Goal: Task Accomplishment & Management: Manage account settings

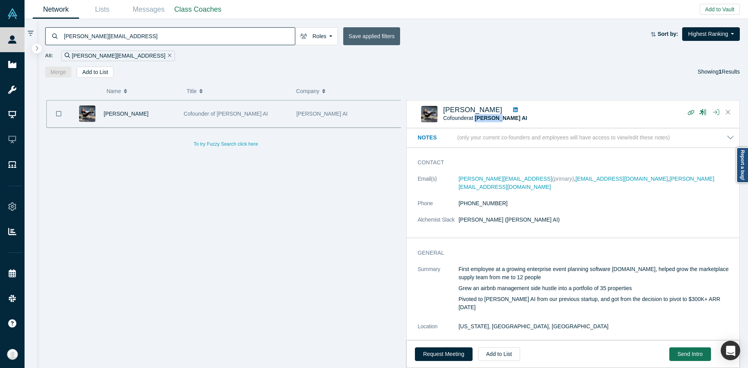
scroll to position [178, 0]
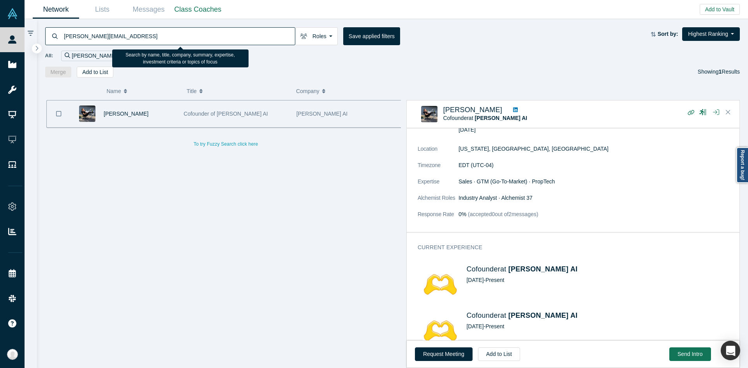
click at [195, 36] on input "[PERSON_NAME][EMAIL_ADDRESS]" at bounding box center [179, 36] width 232 height 18
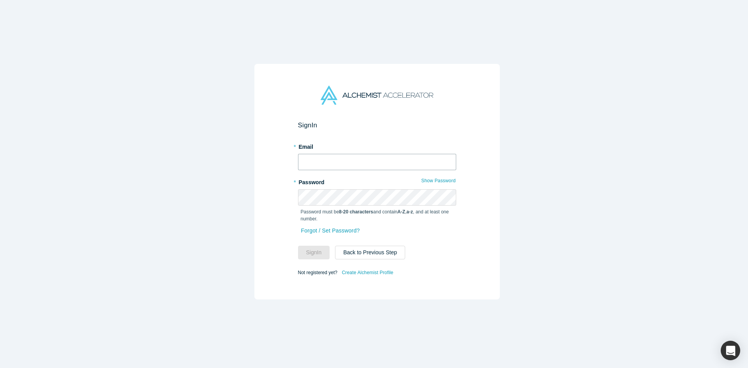
type input "[PERSON_NAME][EMAIL_ADDRESS][DOMAIN_NAME]"
click at [318, 246] on button "Sign In" at bounding box center [314, 253] width 32 height 14
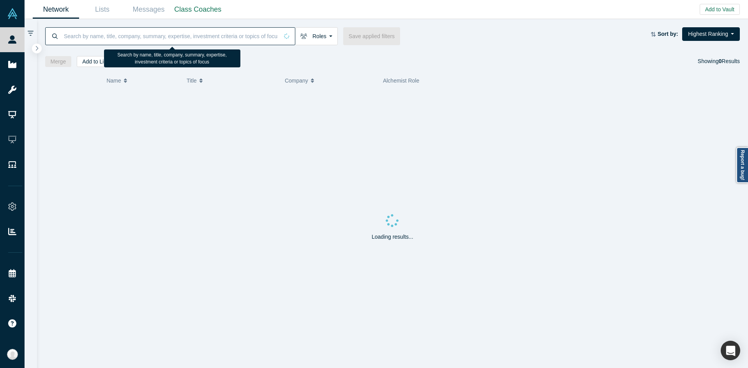
click at [217, 35] on input at bounding box center [171, 36] width 216 height 18
paste input "[PERSON_NAME]"
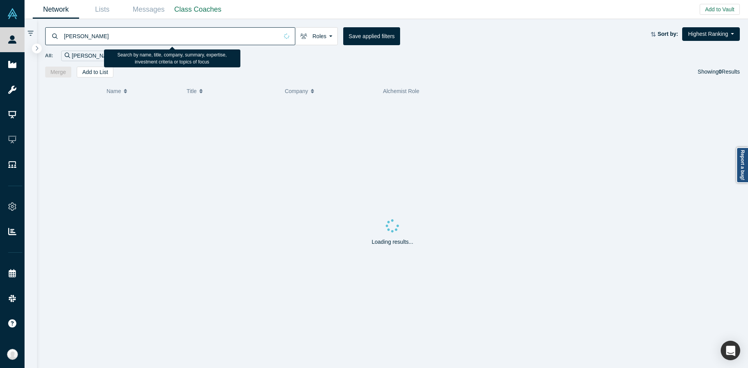
type input "[PERSON_NAME]"
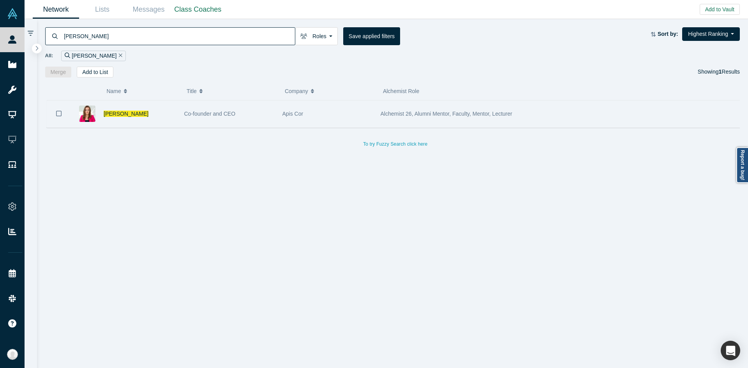
drag, startPoint x: 378, startPoint y: 117, endPoint x: 355, endPoint y: 118, distance: 23.4
click at [355, 118] on div "Apis Cor" at bounding box center [328, 114] width 90 height 27
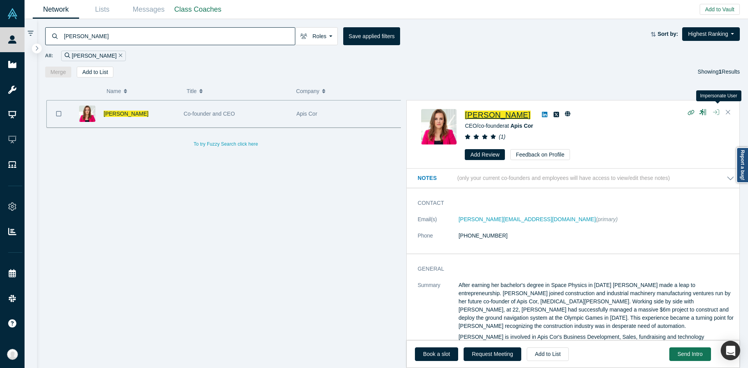
click at [715, 113] on icon "button" at bounding box center [716, 112] width 6 height 6
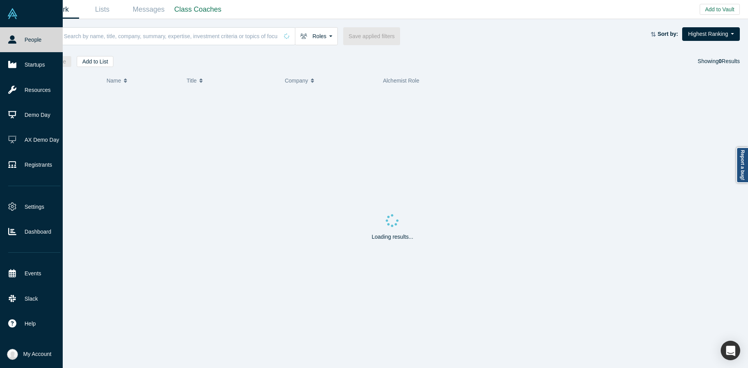
click at [10, 355] on img at bounding box center [12, 354] width 11 height 11
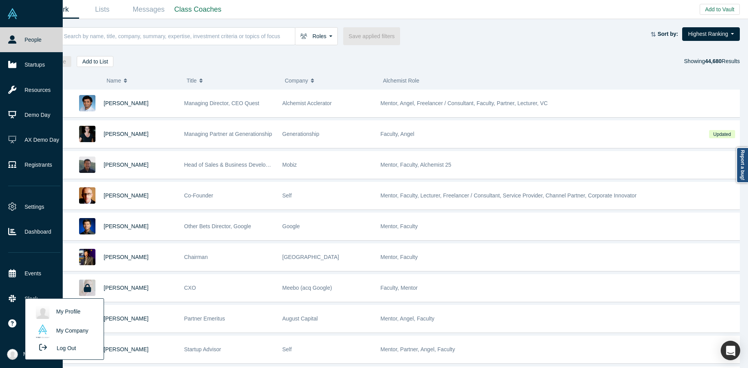
click at [57, 313] on link "My Profile" at bounding box center [64, 312] width 65 height 19
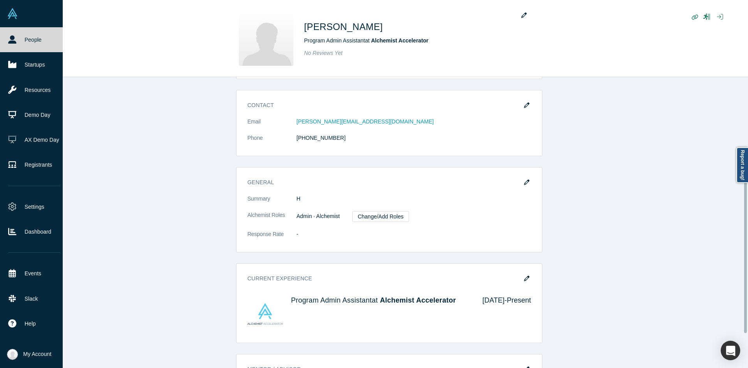
scroll to position [137, 0]
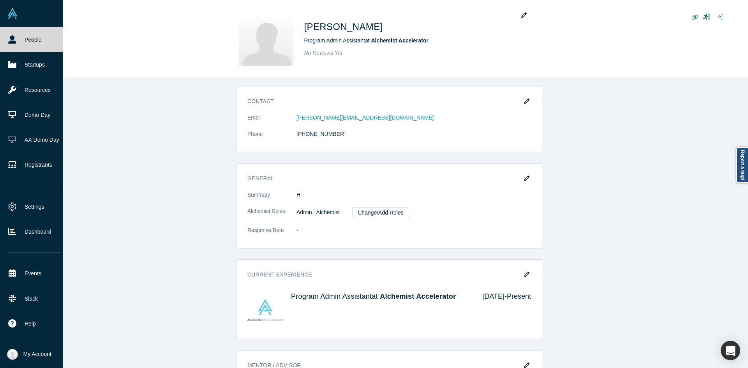
click at [593, 210] on div "Account Password Account Messages Quota 20 Alchemist Roles Admin · Alchemist Va…" at bounding box center [390, 182] width 730 height 463
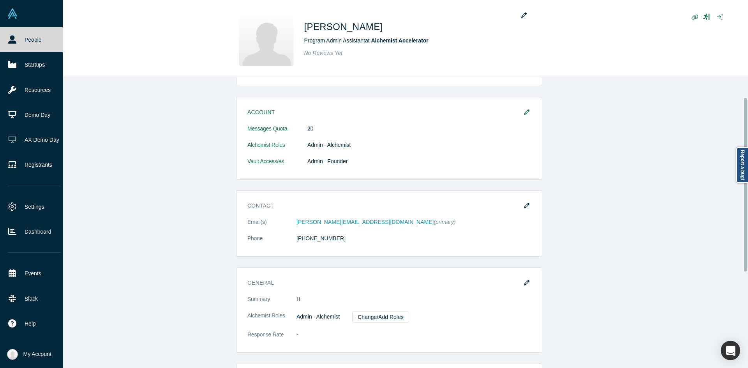
scroll to position [34, 0]
click at [587, 205] on div "Account Password Account Messages Quota 20 Alchemist Roles Admin · Alchemist Va…" at bounding box center [390, 286] width 730 height 463
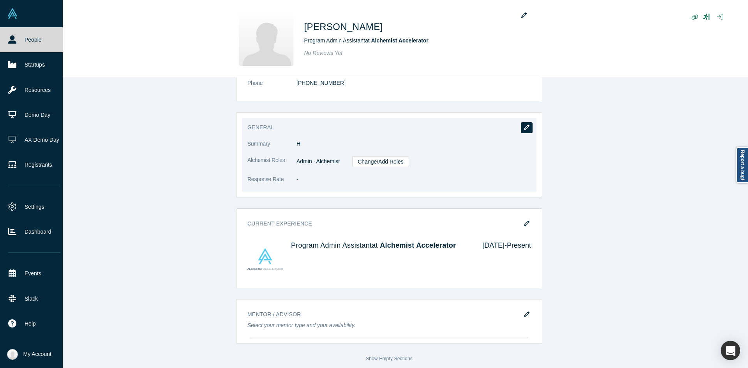
click at [523, 122] on button "button" at bounding box center [527, 127] width 12 height 11
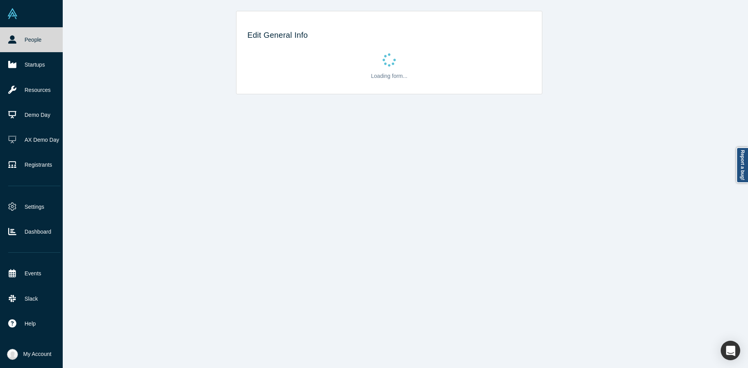
scroll to position [0, 0]
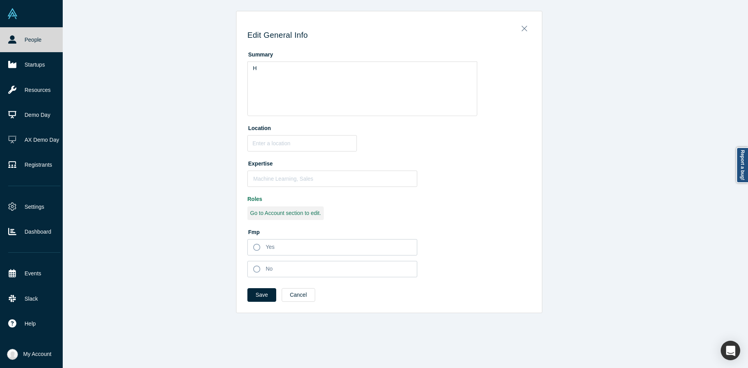
click at [11, 34] on link "People" at bounding box center [34, 39] width 69 height 25
